Goal: Information Seeking & Learning: Learn about a topic

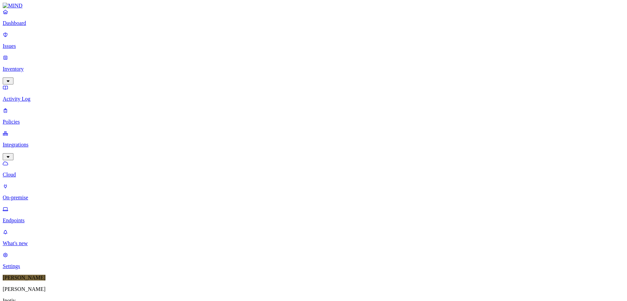
scroll to position [172, 0]
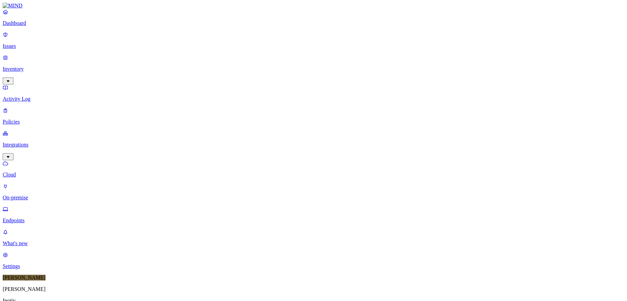
scroll to position [172, 0]
click at [53, 43] on p "Issues" at bounding box center [314, 46] width 622 height 6
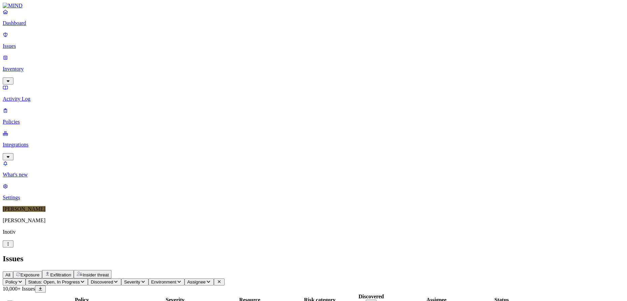
click at [34, 119] on p "Policies" at bounding box center [314, 122] width 622 height 6
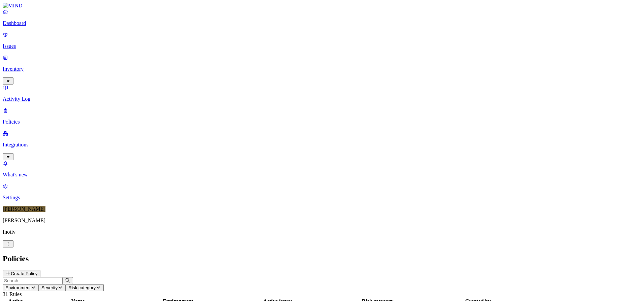
scroll to position [168, 0]
click at [32, 43] on p "Issues" at bounding box center [314, 46] width 622 height 6
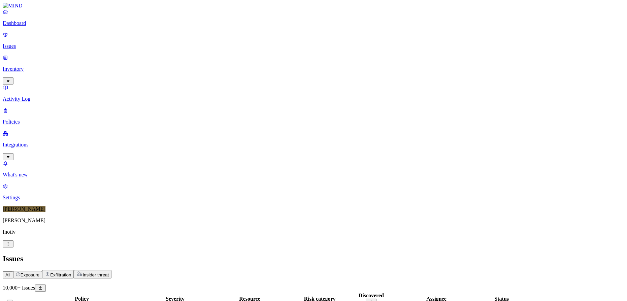
click at [39, 272] on span "Exposure" at bounding box center [30, 274] width 19 height 5
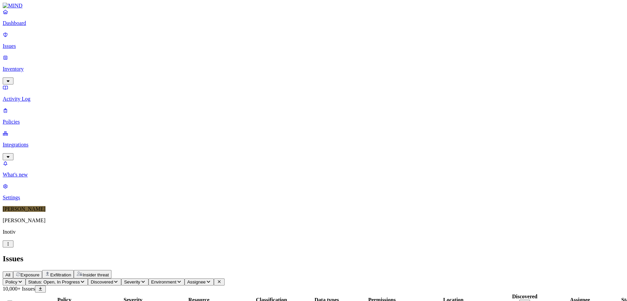
click at [80, 280] on span "Status: Open, In Progress" at bounding box center [54, 282] width 52 height 5
click at [113, 280] on span "Discovered" at bounding box center [102, 282] width 23 height 5
click at [140, 280] on span "Severity" at bounding box center [132, 282] width 16 height 5
click at [182, 280] on icon "button" at bounding box center [178, 282] width 5 height 4
click at [277, 254] on div "Issues" at bounding box center [314, 258] width 622 height 9
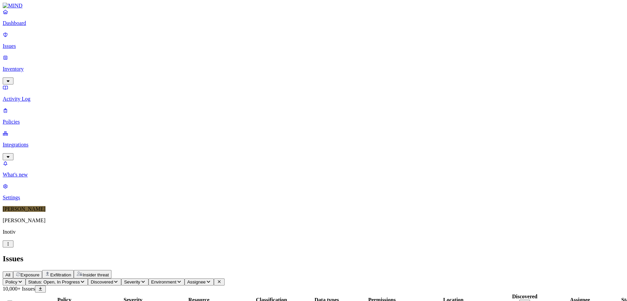
click at [23, 280] on icon "button" at bounding box center [20, 282] width 5 height 4
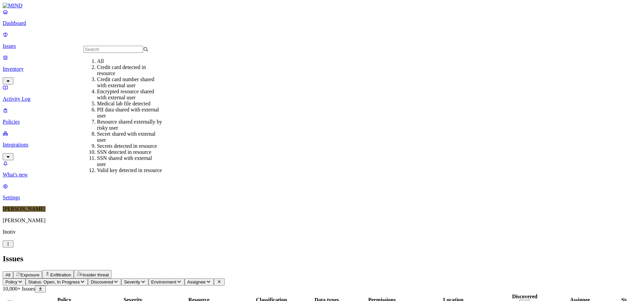
click at [150, 119] on div "PII data shared with external user" at bounding box center [129, 113] width 65 height 12
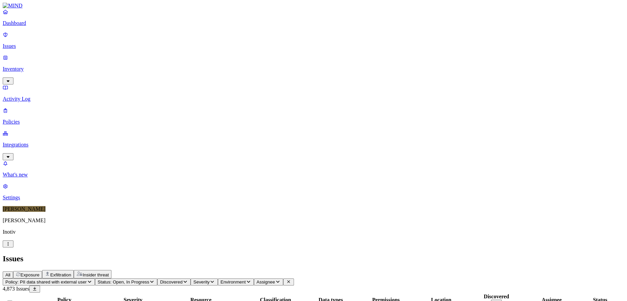
scroll to position [94, 0]
drag, startPoint x: 433, startPoint y: 8, endPoint x: 428, endPoint y: 43, distance: 36.1
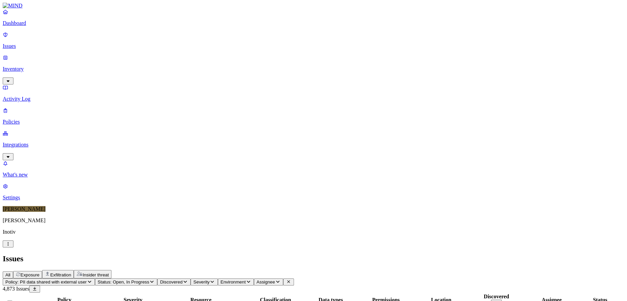
drag, startPoint x: 405, startPoint y: 55, endPoint x: 440, endPoint y: 56, distance: 35.0
click at [393, 301] on div at bounding box center [366, 303] width 54 height 0
drag, startPoint x: 440, startPoint y: 56, endPoint x: 464, endPoint y: 58, distance: 24.7
click at [382, 301] on div at bounding box center [355, 303] width 54 height 0
drag, startPoint x: 352, startPoint y: 55, endPoint x: 335, endPoint y: 56, distance: 17.2
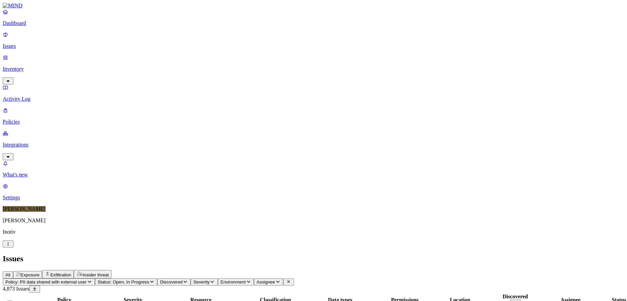
click at [303, 293] on th "Classification" at bounding box center [275, 300] width 55 height 14
click at [19, 142] on p "Integrations" at bounding box center [314, 145] width 622 height 6
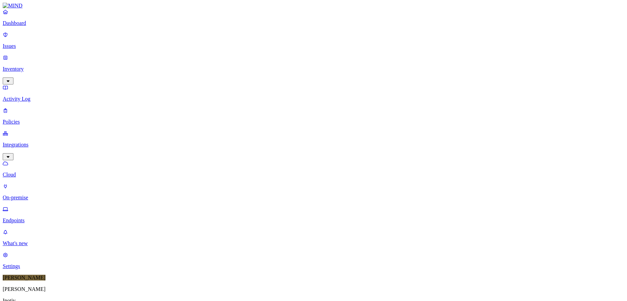
click at [28, 218] on p "Endpoints" at bounding box center [314, 221] width 622 height 6
